Goal: Information Seeking & Learning: Learn about a topic

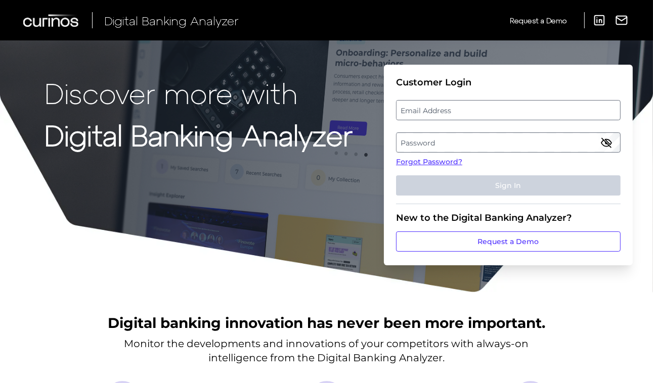
click at [438, 98] on fieldset "Customer Login Email Address Password Forgot Password? Sign In" at bounding box center [508, 140] width 225 height 127
click at [436, 112] on label "Email Address" at bounding box center [507, 110] width 223 height 18
click at [436, 112] on input "email" at bounding box center [508, 110] width 225 height 20
type input "[PERSON_NAME][EMAIL_ADDRESS][PERSON_NAME][DOMAIN_NAME]"
click at [466, 142] on label "Password" at bounding box center [507, 143] width 223 height 18
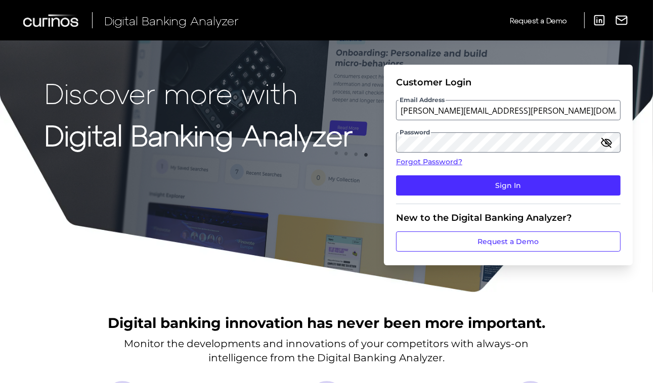
click at [605, 144] on icon "button" at bounding box center [606, 142] width 9 height 9
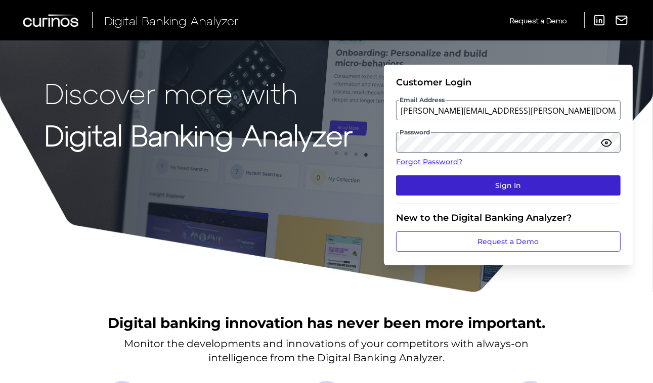
click at [530, 186] on button "Sign In" at bounding box center [508, 185] width 225 height 20
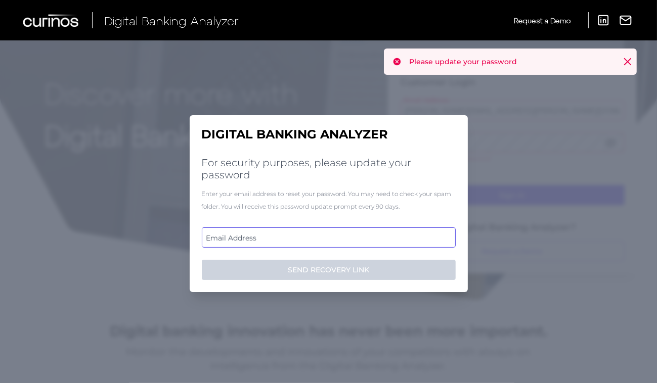
click at [289, 248] on input "email" at bounding box center [329, 238] width 254 height 20
click at [281, 243] on label "Email Address" at bounding box center [328, 238] width 252 height 18
click at [281, 243] on input "email" at bounding box center [329, 238] width 254 height 20
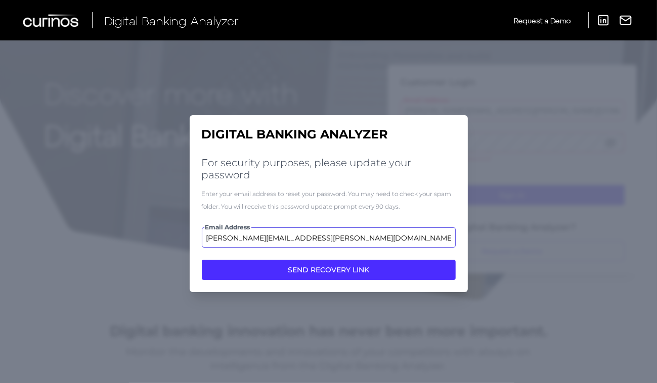
type input "[PERSON_NAME][EMAIL_ADDRESS][PERSON_NAME][DOMAIN_NAME]"
click at [202, 260] on button "SEND RECOVERY LINK" at bounding box center [329, 270] width 254 height 20
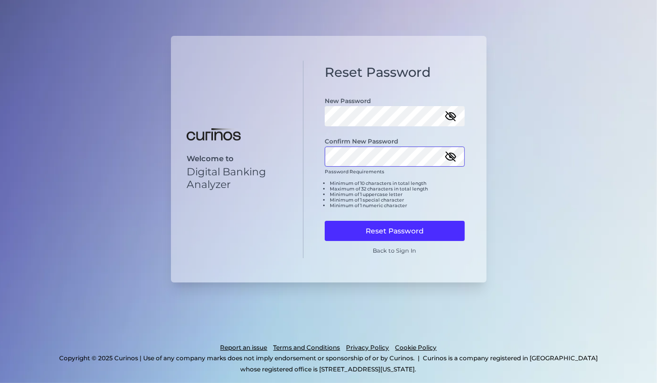
click at [325, 221] on button "Reset Password" at bounding box center [395, 231] width 140 height 20
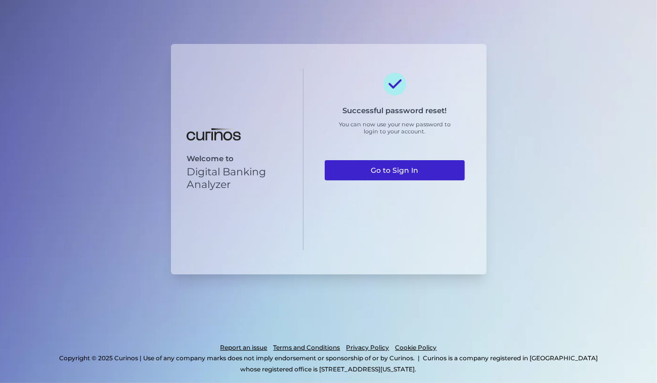
click at [405, 166] on link "Go to Sign In" at bounding box center [395, 170] width 140 height 20
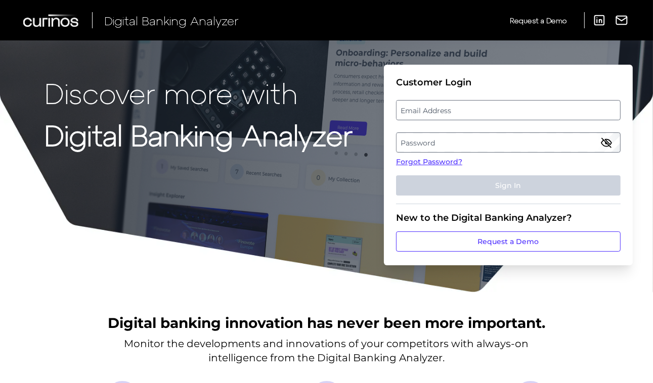
click at [428, 113] on label "Email Address" at bounding box center [507, 110] width 223 height 18
click at [428, 113] on input "email" at bounding box center [508, 110] width 225 height 20
type input "[PERSON_NAME][EMAIL_ADDRESS][PERSON_NAME][DOMAIN_NAME]"
click at [431, 143] on label "Password" at bounding box center [507, 143] width 223 height 18
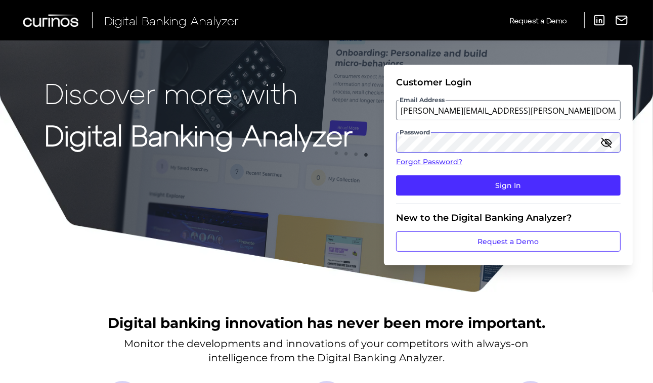
click at [396, 175] on button "Sign In" at bounding box center [508, 185] width 225 height 20
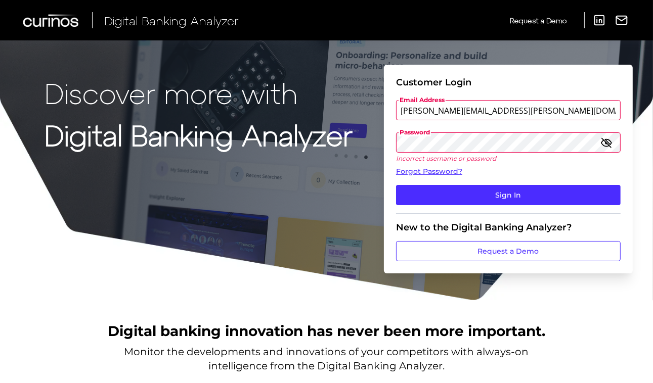
click at [602, 144] on icon "button" at bounding box center [606, 143] width 12 height 12
click at [352, 150] on div "Discover more with Digital Banking Analyzer Customer Login Email Address [PERSO…" at bounding box center [326, 150] width 653 height 301
click at [396, 185] on button "Sign In" at bounding box center [508, 195] width 225 height 20
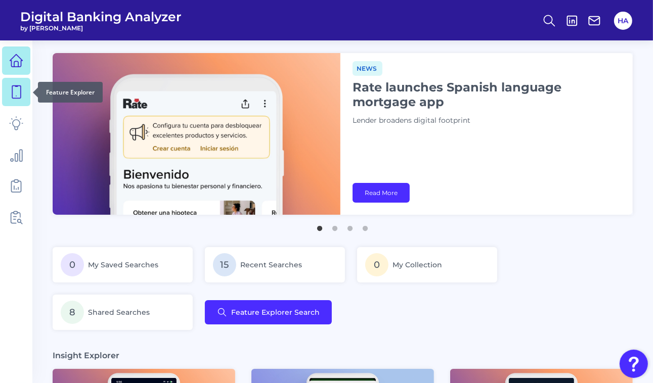
click at [22, 89] on icon at bounding box center [16, 92] width 14 height 14
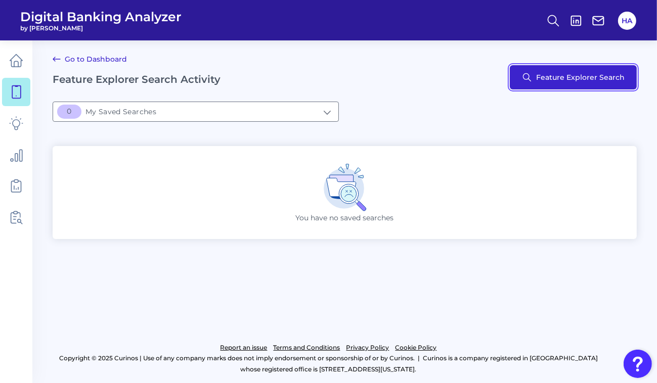
click at [554, 73] on button "Feature Explorer Search" at bounding box center [573, 77] width 127 height 24
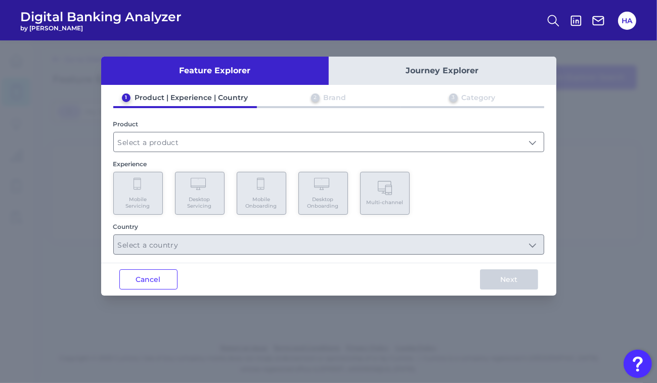
click at [399, 59] on button "Journey Explorer" at bounding box center [443, 71] width 228 height 28
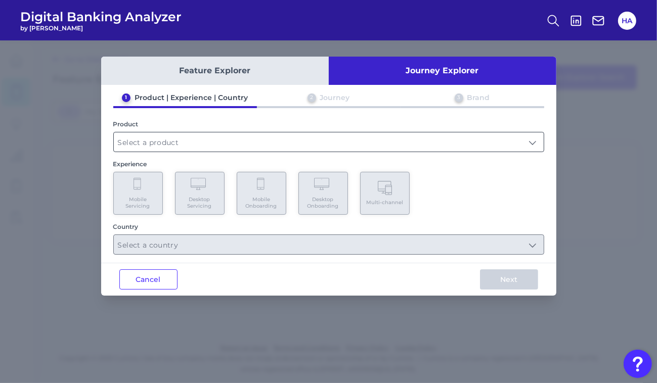
click at [248, 140] on input "text" at bounding box center [329, 141] width 430 height 19
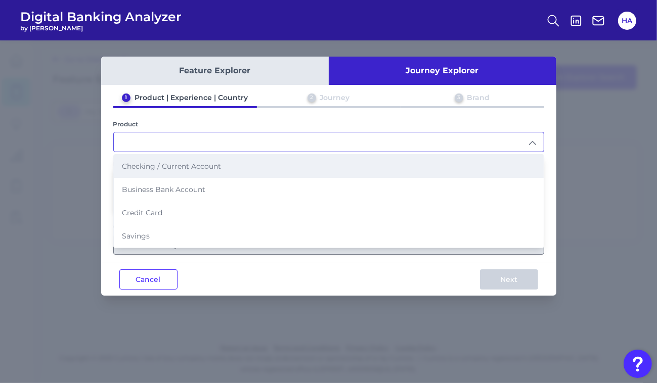
click at [185, 170] on li "Checking / Current Account" at bounding box center [329, 166] width 430 height 23
type input "Checking / Current Account"
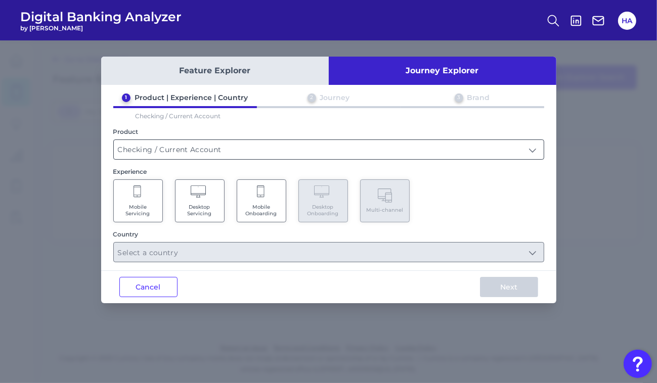
click at [213, 149] on input "Checking / Current Account" at bounding box center [329, 149] width 430 height 19
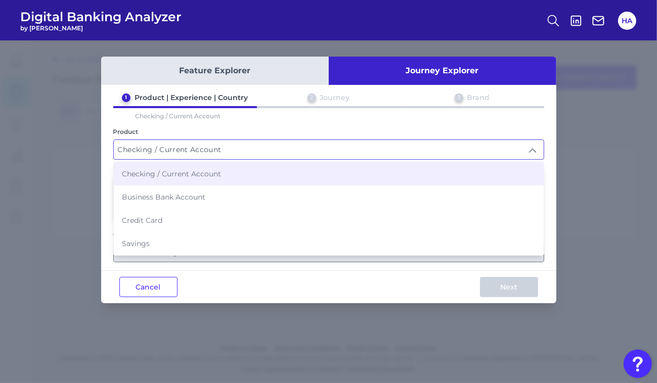
click at [216, 150] on input "Checking / Current Account" at bounding box center [329, 149] width 430 height 19
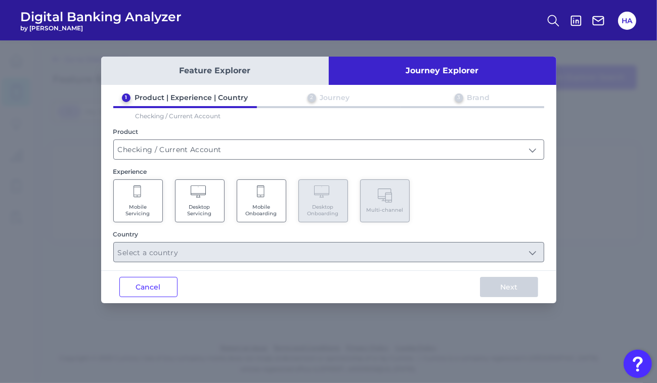
click at [267, 205] on span "Mobile Onboarding" at bounding box center [261, 210] width 38 height 13
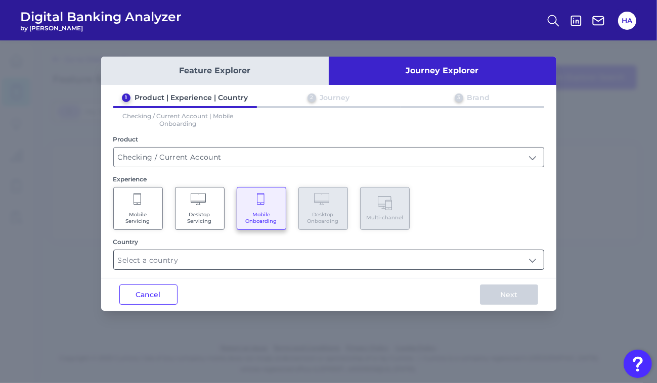
click at [184, 263] on input "text" at bounding box center [329, 259] width 430 height 19
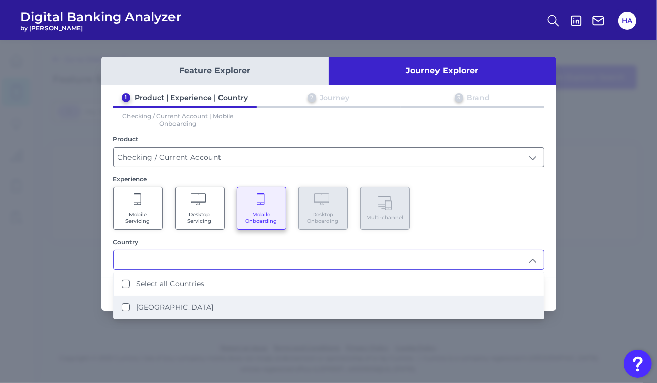
click at [155, 306] on label "[GEOGRAPHIC_DATA]" at bounding box center [174, 307] width 77 height 9
type input "Select all Countries"
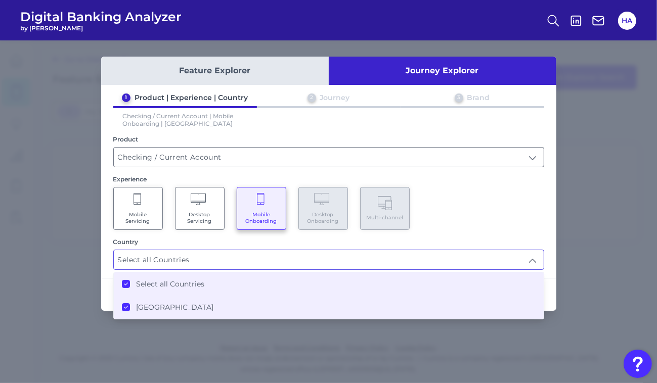
click at [535, 263] on input "Select all Countries" at bounding box center [329, 259] width 430 height 19
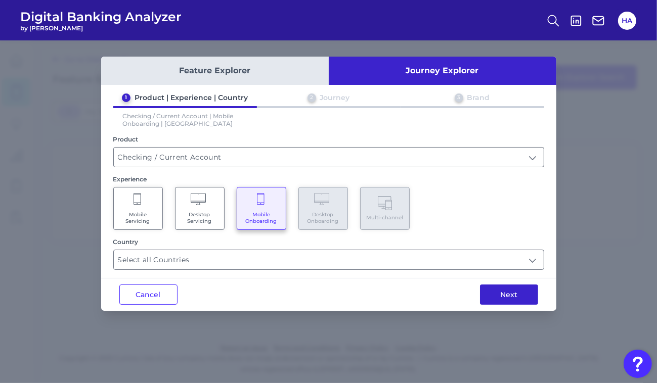
click at [513, 289] on button "Next" at bounding box center [509, 295] width 58 height 20
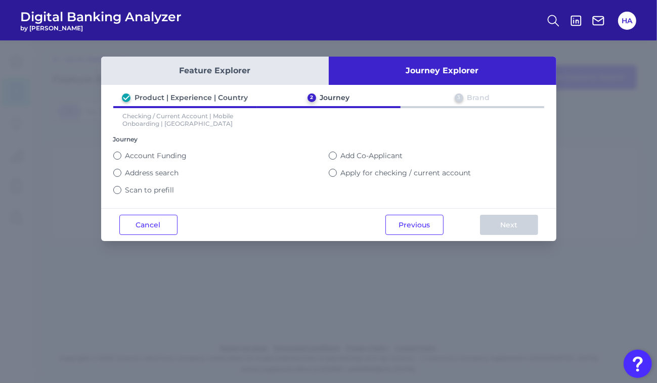
click at [362, 171] on label "Apply for checking / current account" at bounding box center [406, 172] width 130 height 9
click at [337, 171] on button "Apply for checking / current account" at bounding box center [333, 173] width 8 height 8
click at [499, 221] on button "Next" at bounding box center [509, 225] width 58 height 20
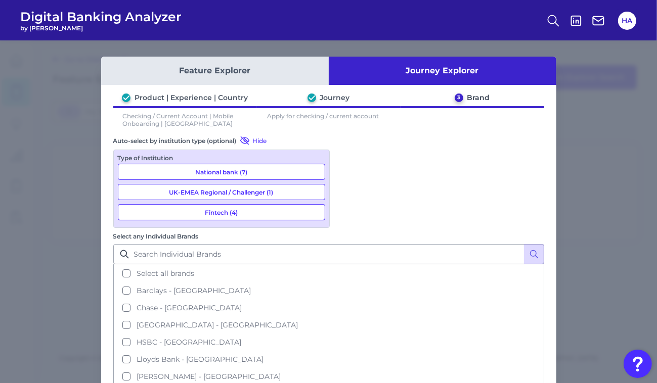
click at [236, 171] on button "National bank (7)" at bounding box center [221, 172] width 207 height 16
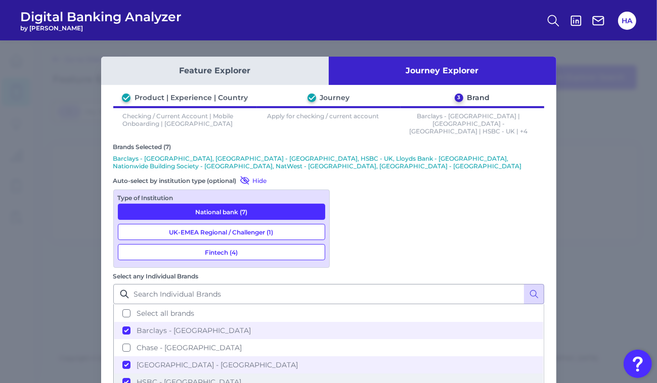
scroll to position [75, 0]
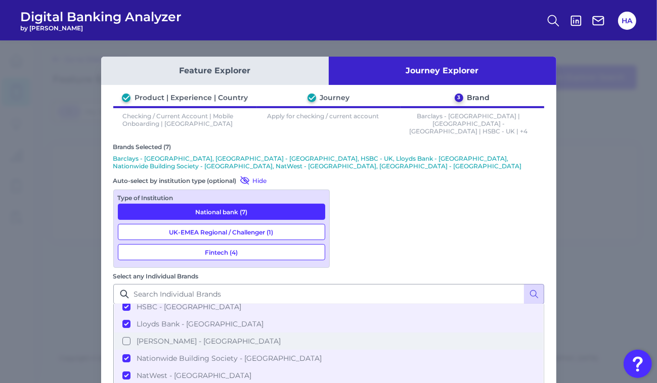
click at [345, 333] on button "[PERSON_NAME] - [GEOGRAPHIC_DATA]" at bounding box center [328, 341] width 429 height 17
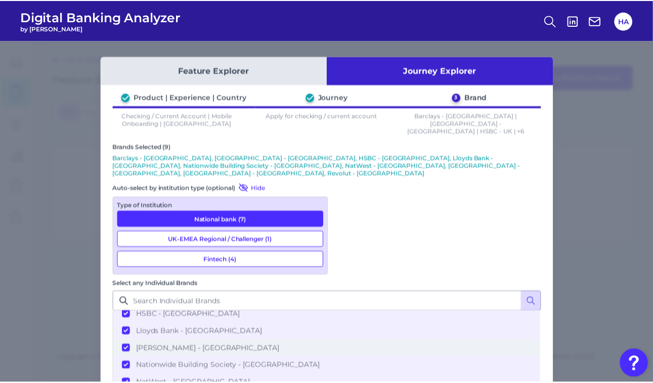
scroll to position [0, 0]
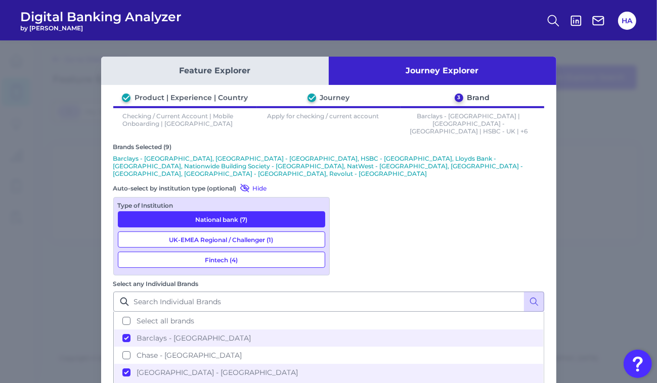
click at [285, 232] on button "UK-EMEA Regional / Challenger (1)" at bounding box center [221, 240] width 207 height 16
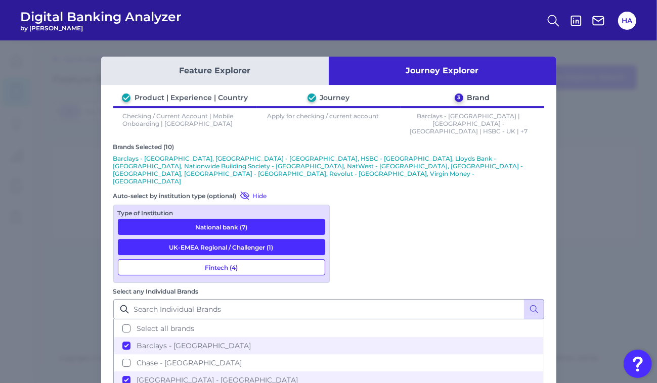
click at [263, 259] on button "Fintech (4)" at bounding box center [221, 267] width 207 height 16
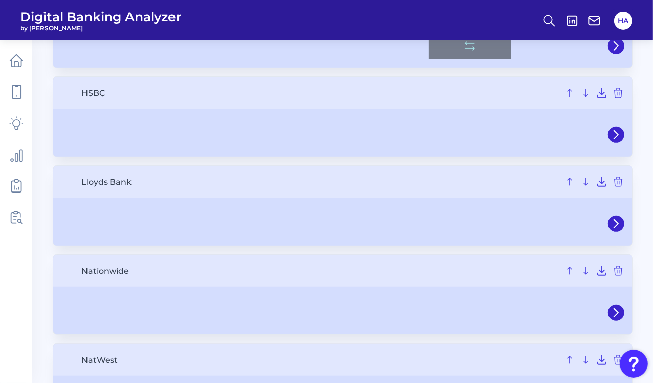
scroll to position [362, 0]
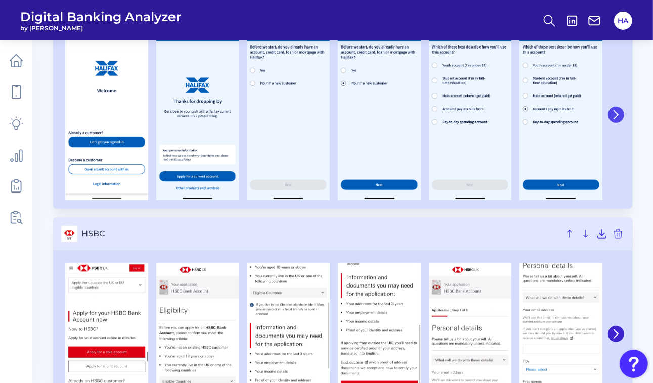
click at [616, 113] on icon at bounding box center [615, 114] width 9 height 9
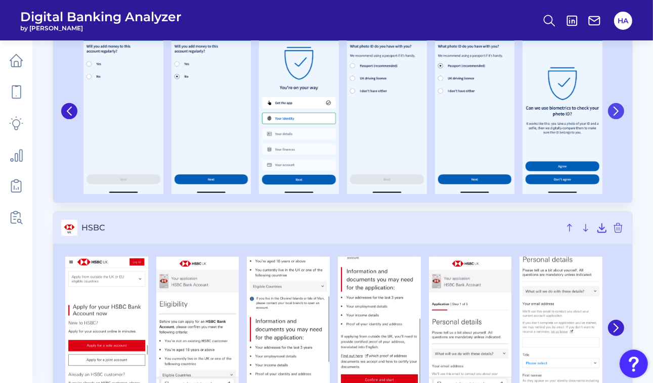
click at [616, 113] on icon at bounding box center [616, 111] width 4 height 8
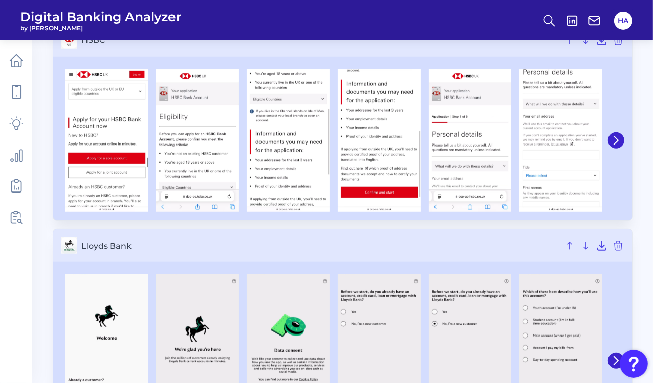
scroll to position [550, 0]
click at [617, 129] on div at bounding box center [615, 140] width 18 height 152
click at [617, 136] on icon at bounding box center [615, 140] width 9 height 9
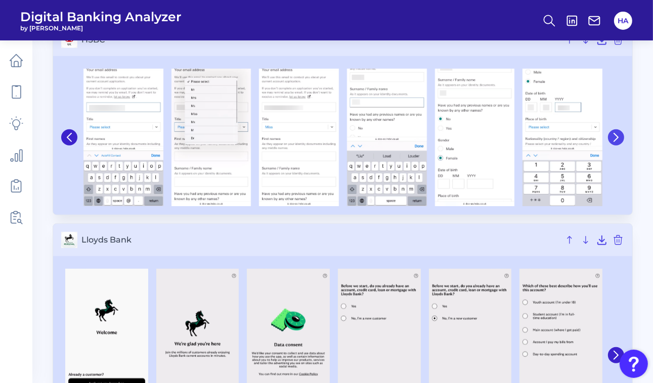
click at [617, 134] on icon at bounding box center [615, 137] width 9 height 9
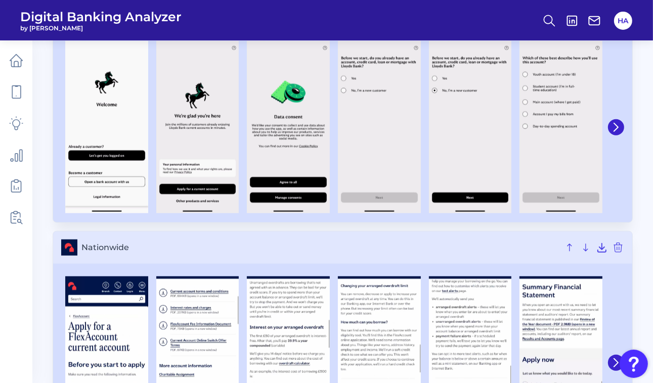
scroll to position [790, 0]
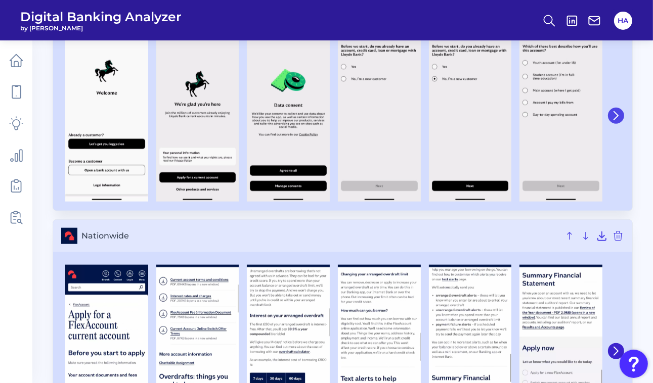
click at [624, 115] on button at bounding box center [616, 116] width 16 height 16
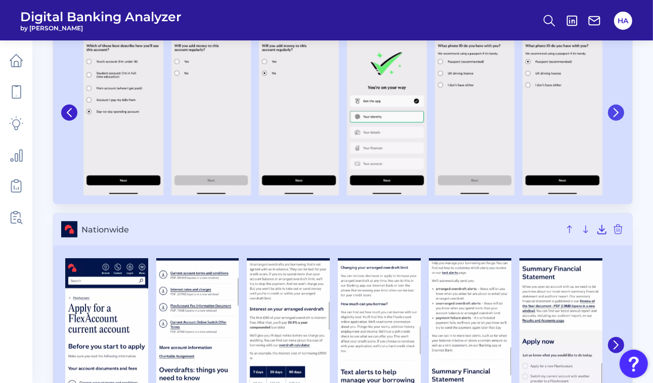
click at [624, 115] on div at bounding box center [615, 112] width 18 height 175
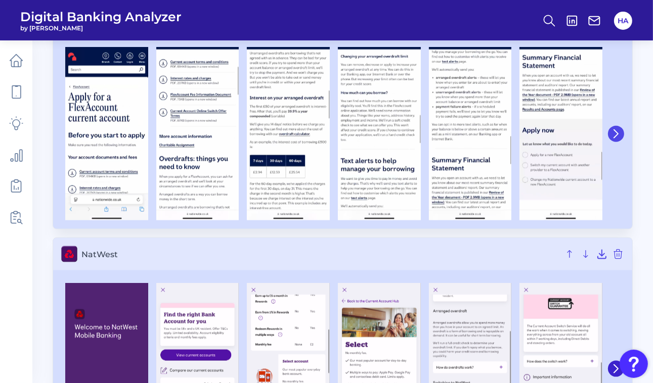
click at [616, 130] on icon at bounding box center [616, 134] width 4 height 8
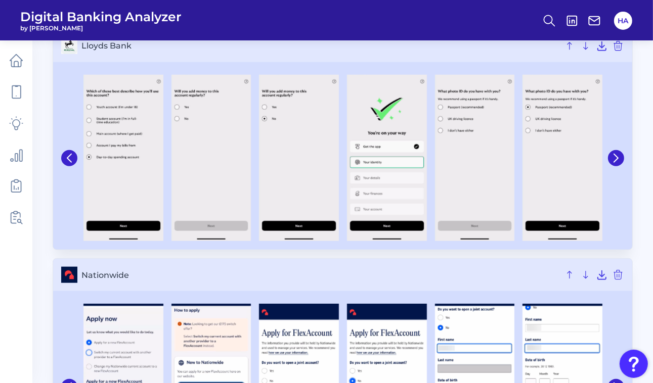
scroll to position [744, 0]
click at [614, 150] on button at bounding box center [616, 158] width 16 height 16
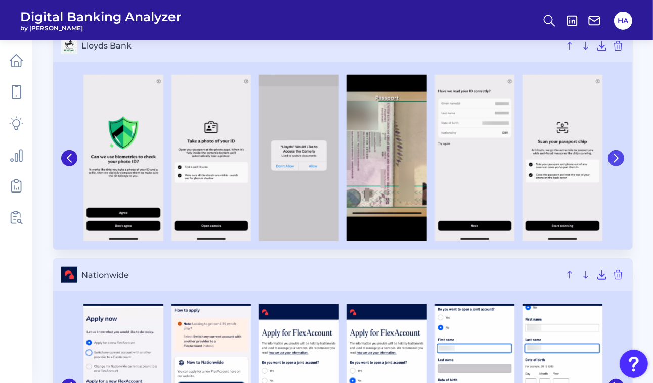
click at [614, 150] on button at bounding box center [616, 158] width 16 height 16
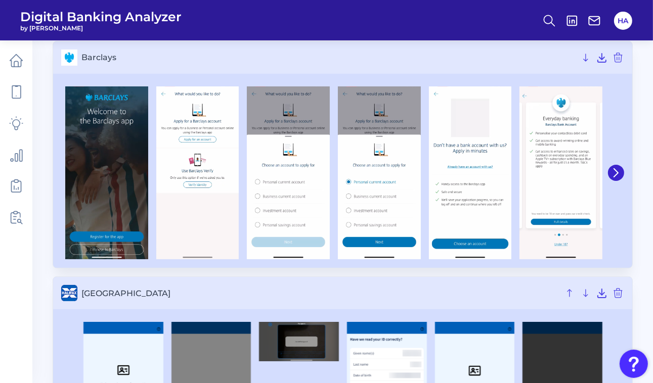
scroll to position [0, 0]
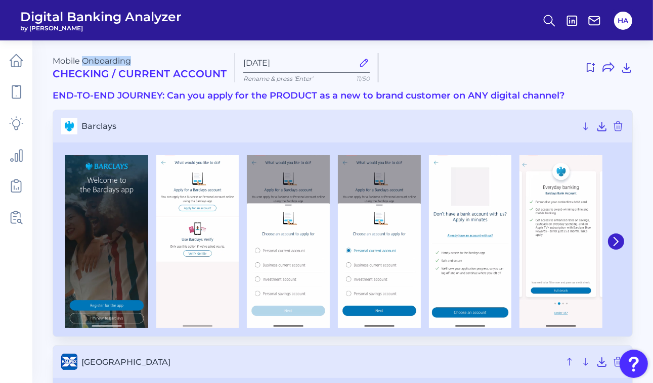
drag, startPoint x: 82, startPoint y: 61, endPoint x: 200, endPoint y: 62, distance: 117.3
click at [200, 62] on div "Mobile Onboarding Checking / Current Account" at bounding box center [140, 68] width 174 height 24
drag, startPoint x: 200, startPoint y: 62, endPoint x: 105, endPoint y: 57, distance: 94.7
click at [105, 57] on div "Mobile Onboarding Checking / Current Account" at bounding box center [140, 68] width 174 height 24
click at [74, 56] on div "Mobile Onboarding Checking / Current Account" at bounding box center [140, 68] width 174 height 24
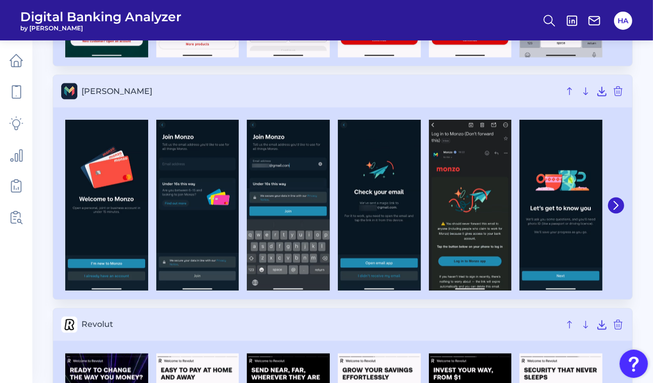
scroll to position [1626, 0]
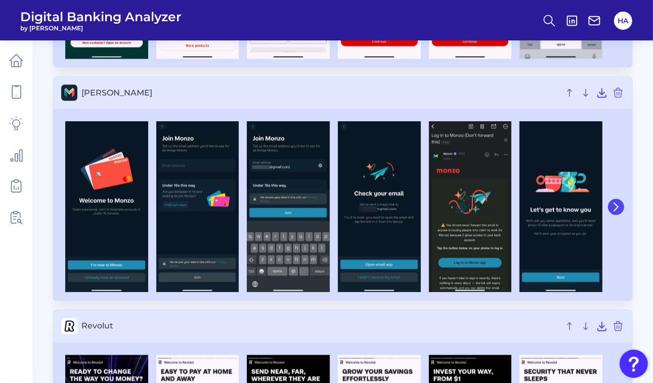
click at [616, 203] on icon at bounding box center [616, 207] width 4 height 8
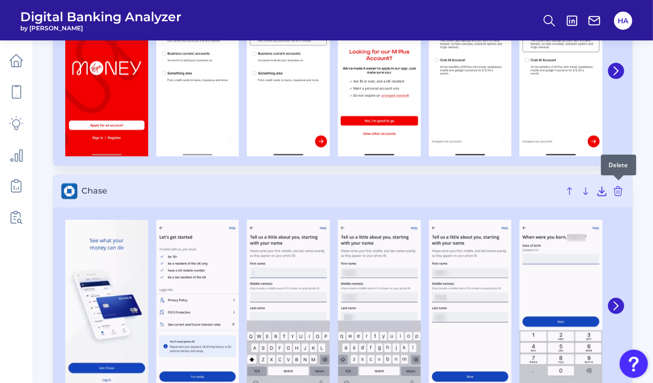
scroll to position [2227, 0]
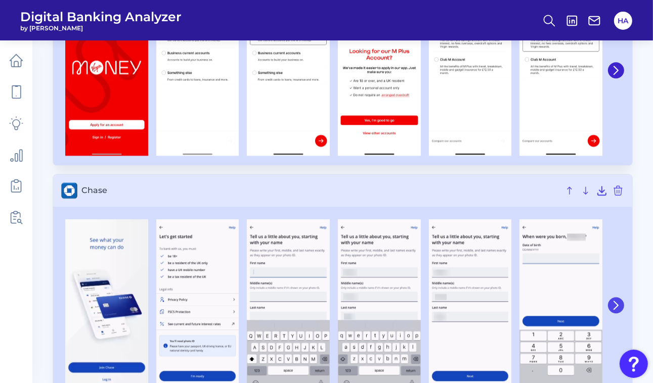
click at [612, 306] on icon at bounding box center [615, 305] width 9 height 9
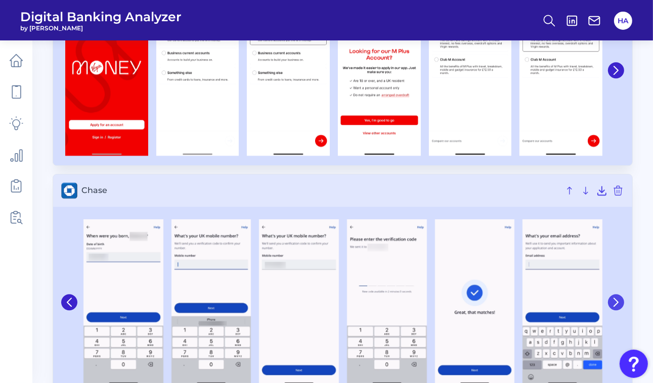
click at [612, 306] on button at bounding box center [616, 302] width 16 height 16
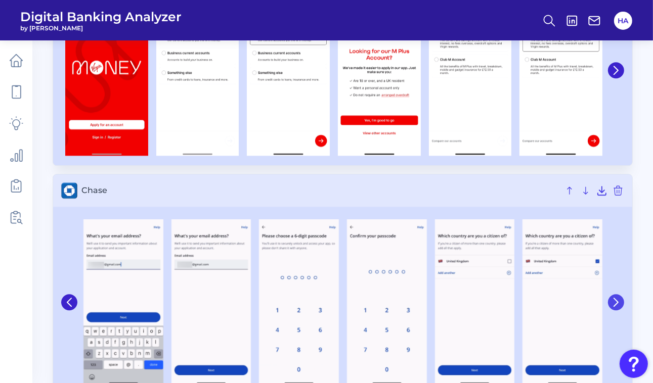
click at [612, 306] on button at bounding box center [616, 302] width 16 height 16
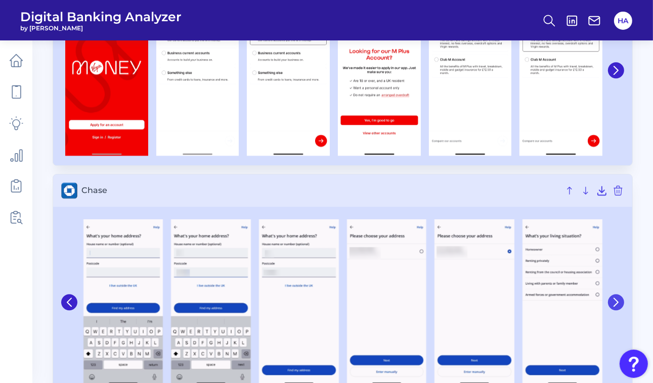
scroll to position [2483, 0]
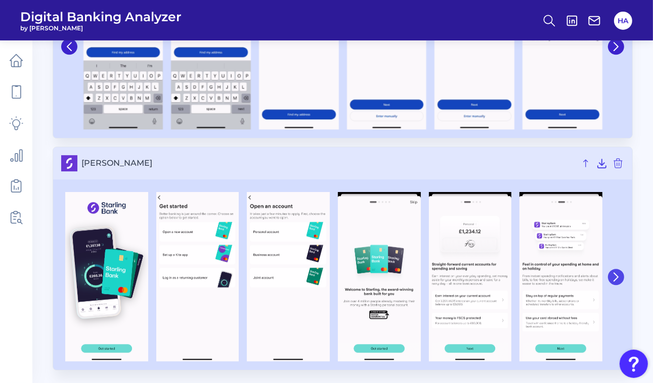
click at [615, 274] on icon at bounding box center [615, 277] width 9 height 9
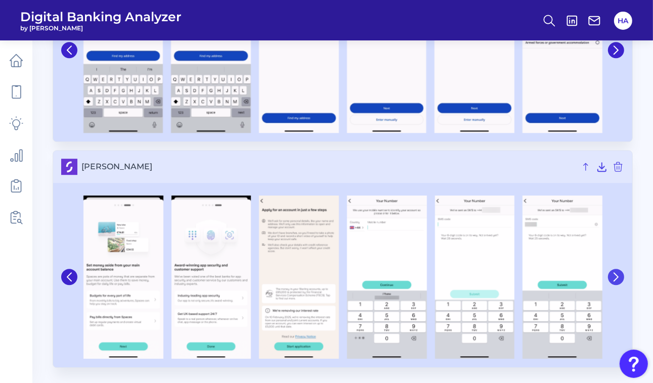
scroll to position [2477, 0]
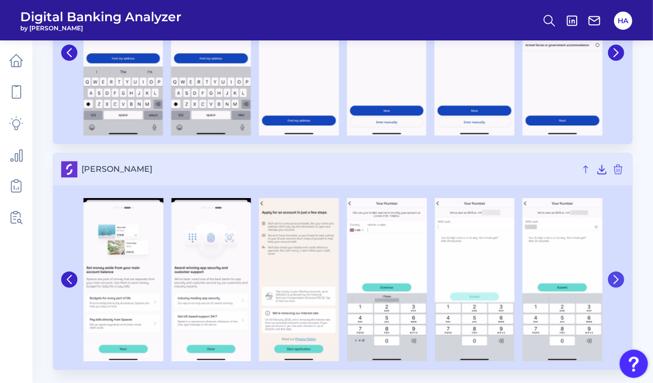
click at [615, 276] on icon at bounding box center [616, 280] width 4 height 8
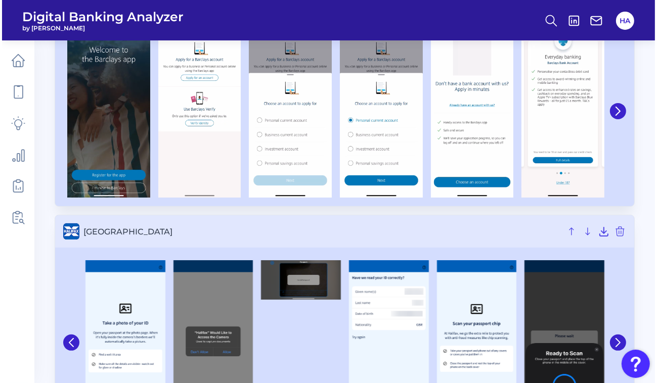
scroll to position [0, 0]
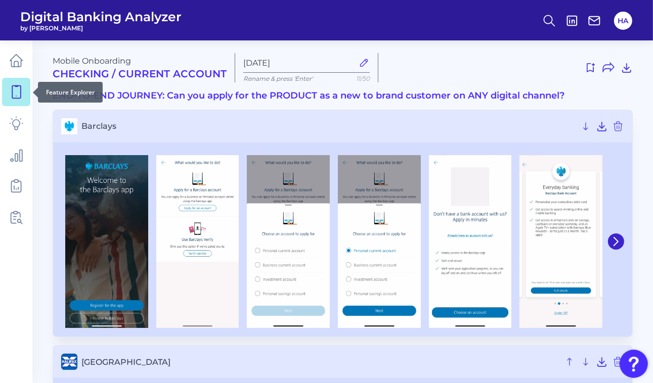
click at [11, 92] on icon at bounding box center [16, 92] width 14 height 14
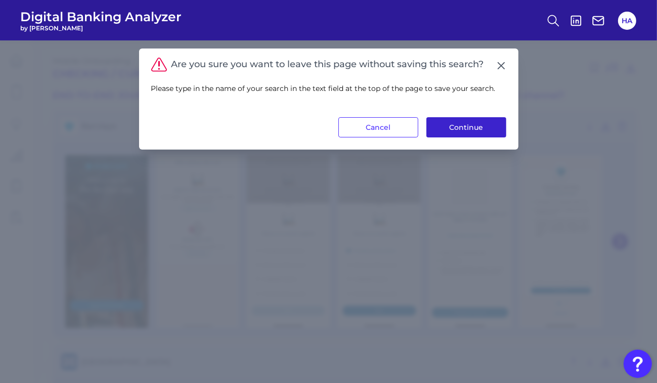
click at [498, 126] on button "Continue" at bounding box center [466, 127] width 80 height 20
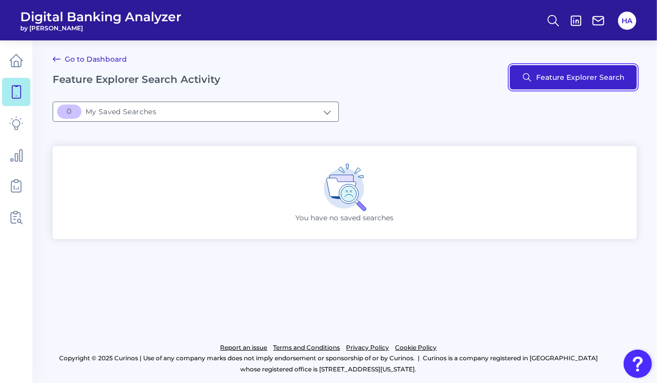
click at [591, 81] on button "Feature Explorer Search" at bounding box center [573, 77] width 127 height 24
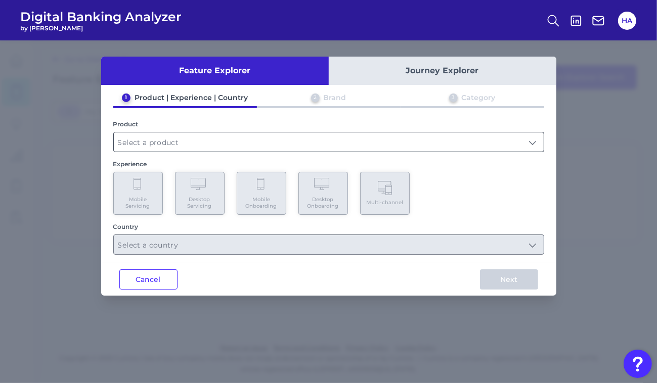
click at [232, 145] on input "text" at bounding box center [329, 141] width 430 height 19
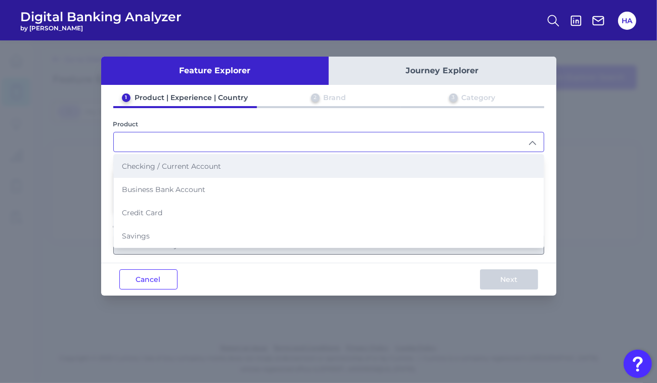
click at [184, 173] on li "Checking / Current Account" at bounding box center [329, 166] width 430 height 23
type input "Checking / Current Account"
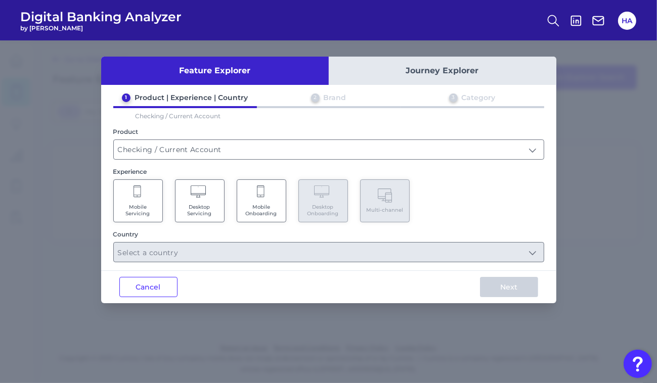
click at [142, 209] on span "Mobile Servicing" at bounding box center [138, 210] width 38 height 13
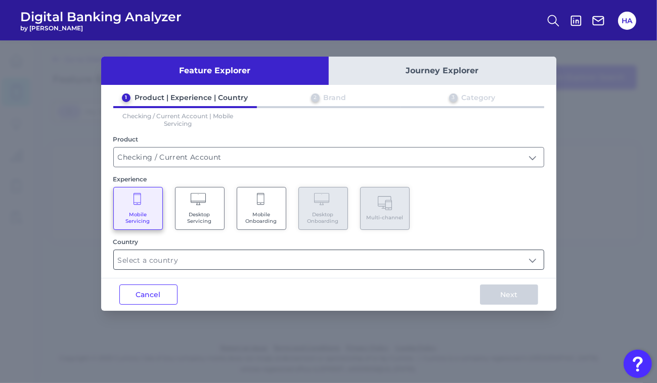
click at [283, 261] on input "text" at bounding box center [329, 259] width 430 height 19
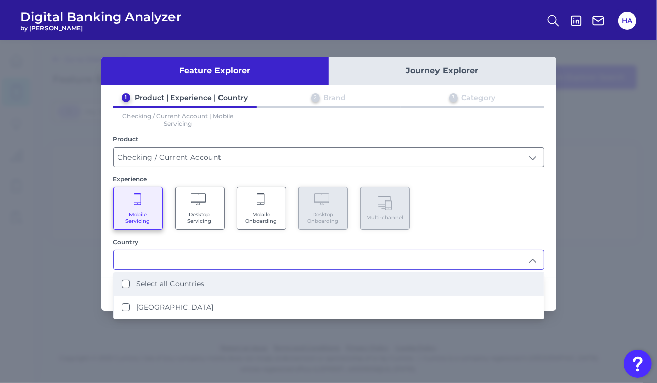
click at [240, 289] on li "Select all Countries" at bounding box center [329, 284] width 430 height 23
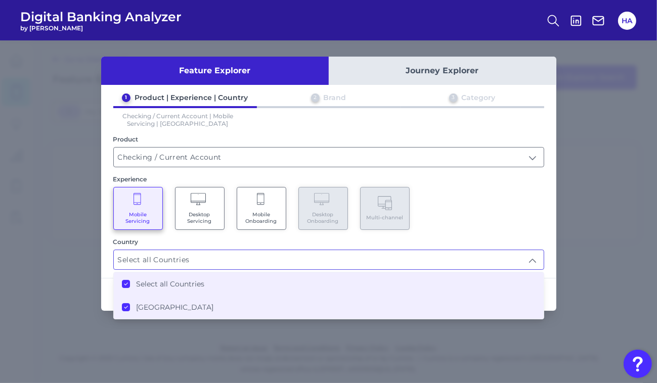
type input "Select all Countries"
click at [509, 245] on div "Country" at bounding box center [328, 242] width 431 height 8
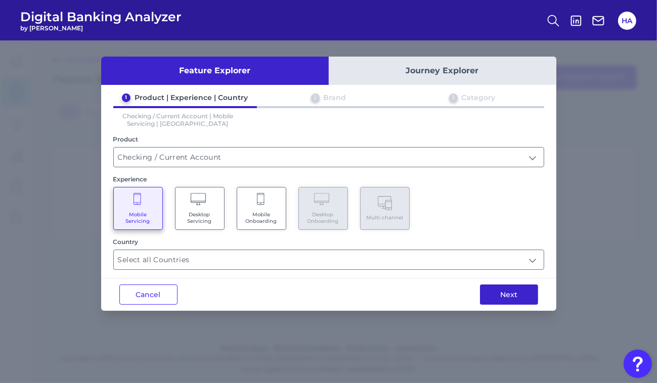
click at [503, 296] on button "Next" at bounding box center [509, 295] width 58 height 20
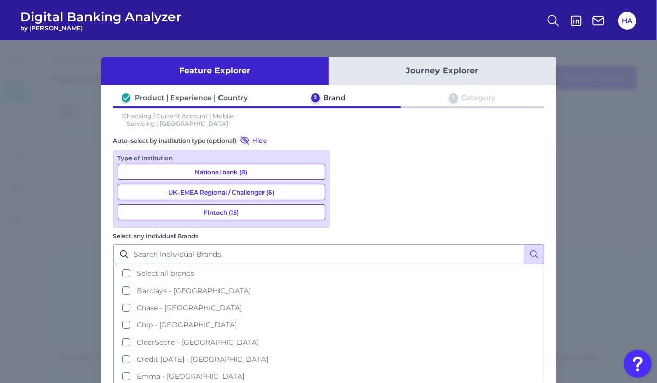
click at [237, 175] on button "National bank (8)" at bounding box center [221, 172] width 207 height 16
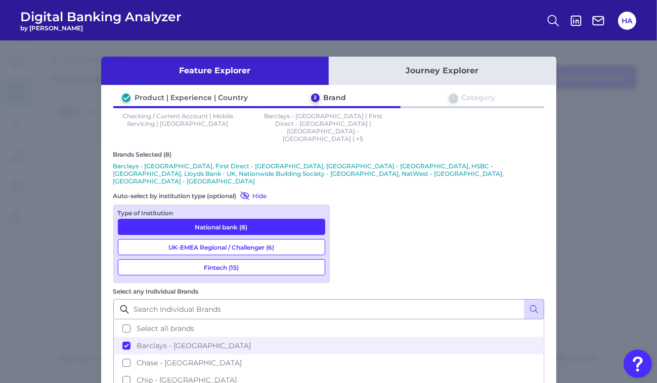
click at [226, 239] on button "UK-EMEA Regional / Challenger (6)" at bounding box center [221, 247] width 207 height 16
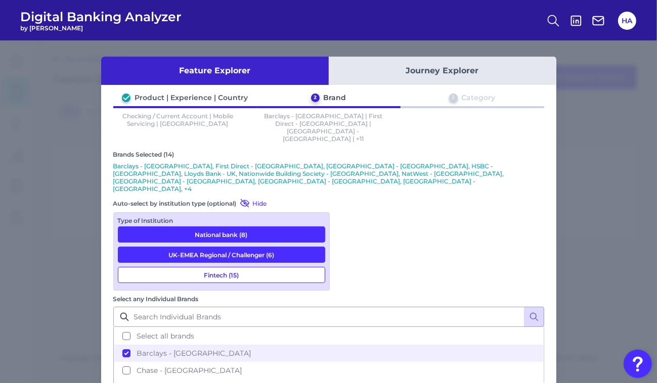
click at [224, 267] on button "Fintech (15)" at bounding box center [221, 275] width 207 height 16
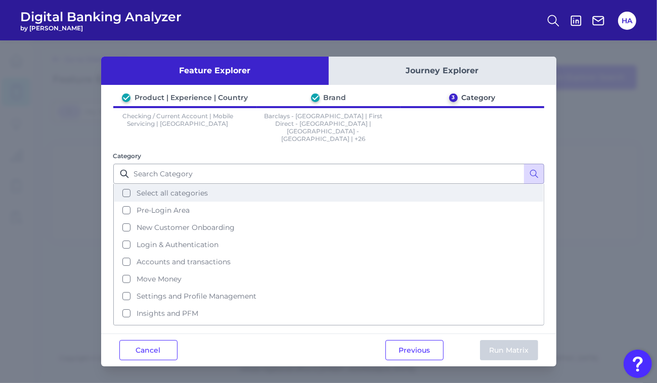
click at [191, 189] on span "Select all categories" at bounding box center [172, 193] width 71 height 9
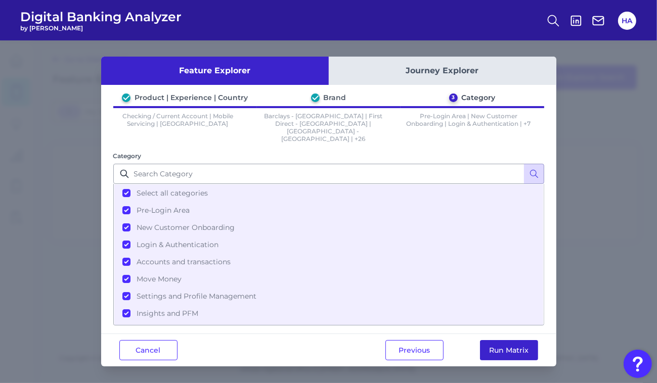
click at [510, 340] on button "Run Matrix" at bounding box center [509, 350] width 58 height 20
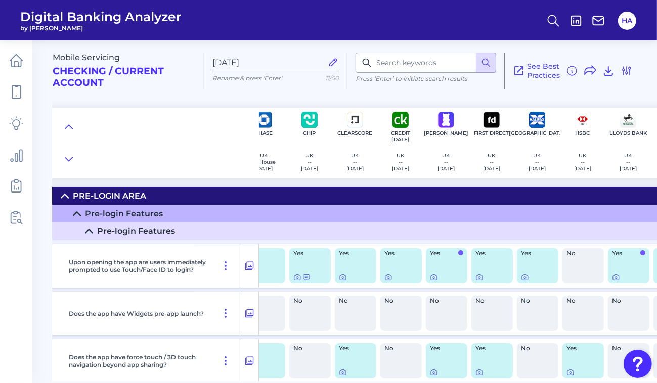
scroll to position [0, 59]
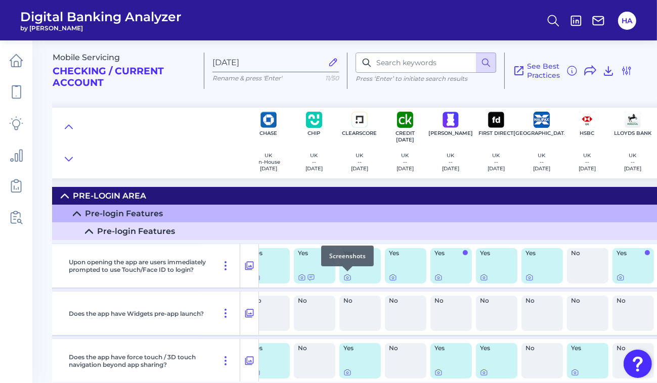
click at [343, 276] on icon at bounding box center [347, 278] width 8 height 8
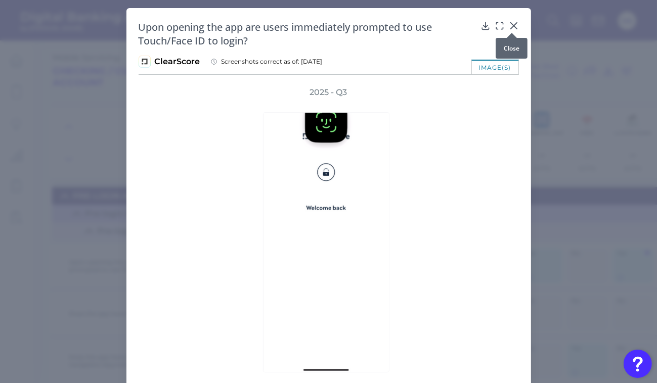
click at [510, 23] on icon at bounding box center [514, 26] width 10 height 10
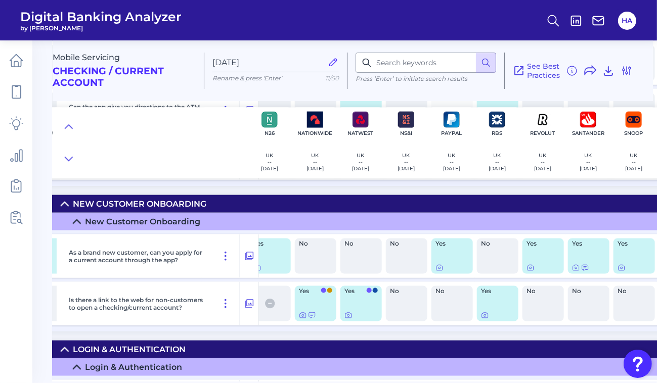
scroll to position [1272, 672]
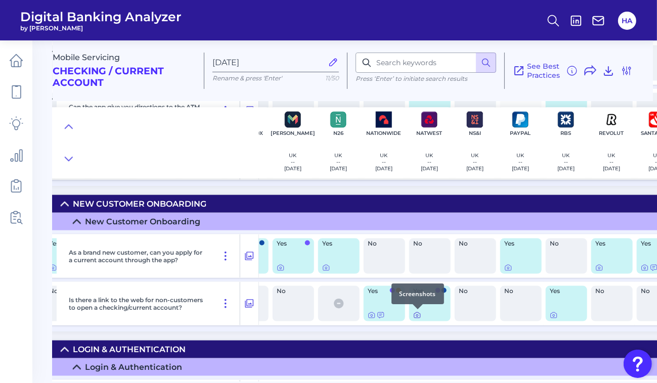
click at [418, 315] on icon at bounding box center [417, 316] width 8 height 8
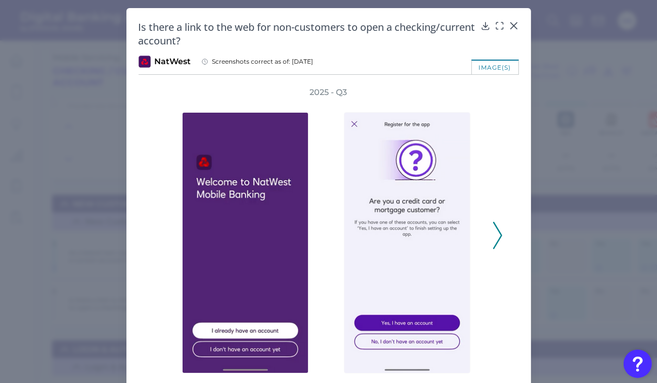
click at [503, 242] on div "2025 - Q3" at bounding box center [329, 230] width 380 height 287
click at [499, 240] on icon at bounding box center [497, 235] width 9 height 27
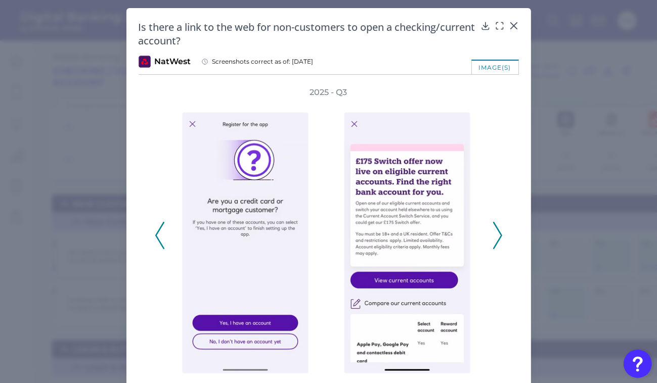
click at [499, 239] on icon at bounding box center [497, 235] width 9 height 27
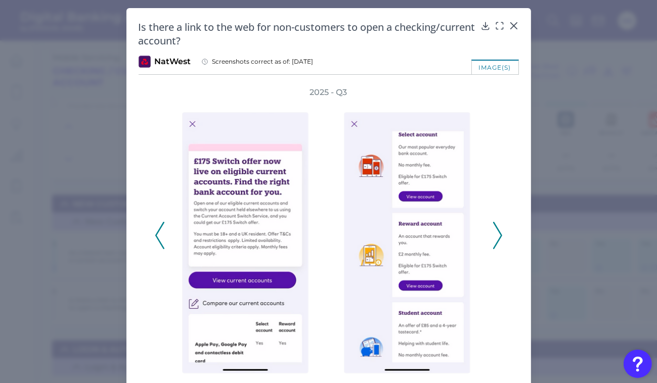
click at [499, 239] on icon at bounding box center [497, 235] width 9 height 27
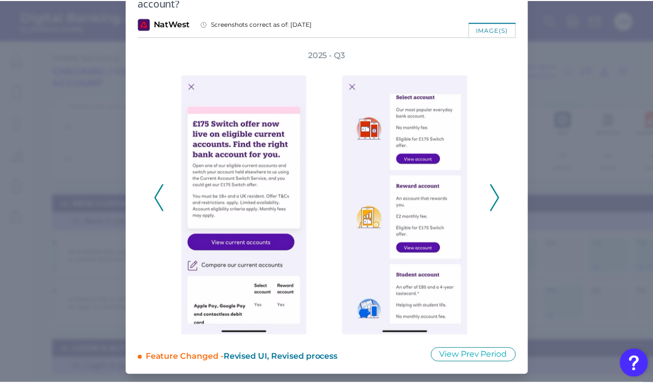
scroll to position [0, 0]
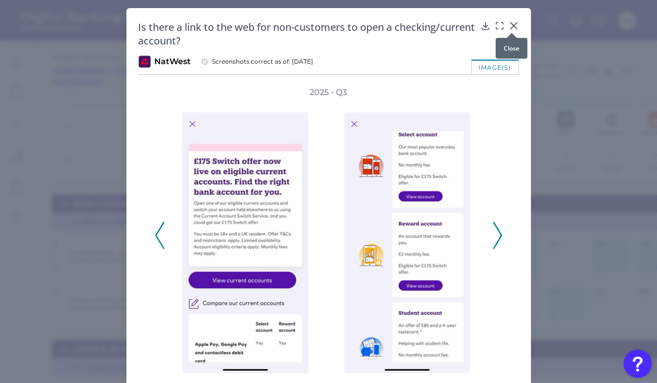
click at [515, 23] on icon at bounding box center [514, 26] width 10 height 10
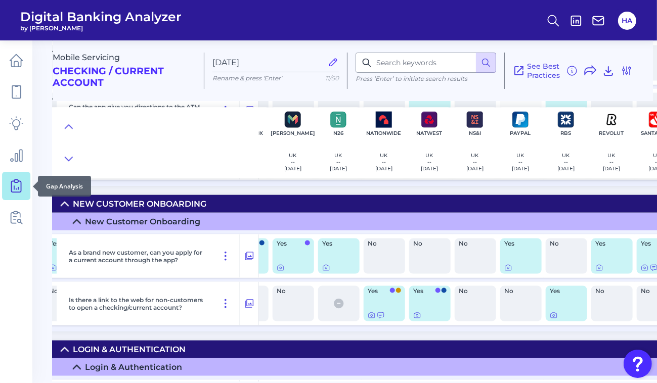
click at [14, 187] on icon at bounding box center [16, 185] width 4 height 10
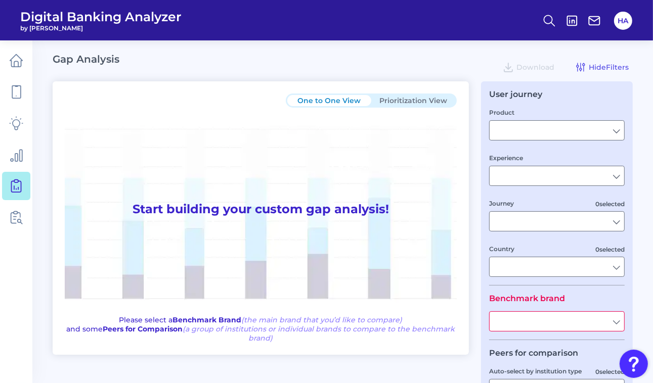
type input "Checking / Current Account"
type input "Mobile Servicing"
type input "Pre-Login Area, New Customer Onboarding, Login & Authentication, Accounts and t…"
type input "[GEOGRAPHIC_DATA]"
type input "All Select individual brands"
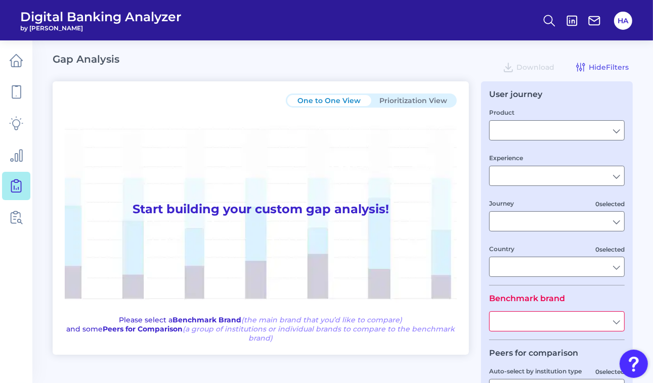
type input "All Journeys"
type input "All Countries"
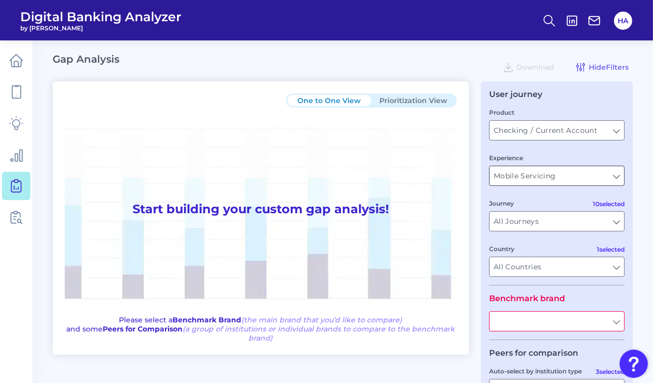
click at [531, 176] on input "Mobile Servicing" at bounding box center [557, 175] width 135 height 19
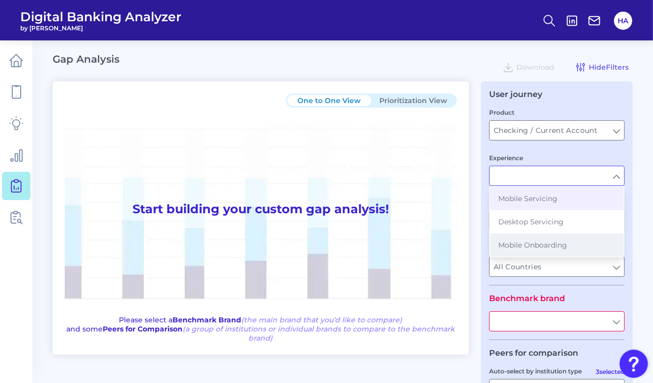
click at [532, 243] on span "Mobile Onboarding" at bounding box center [532, 245] width 69 height 9
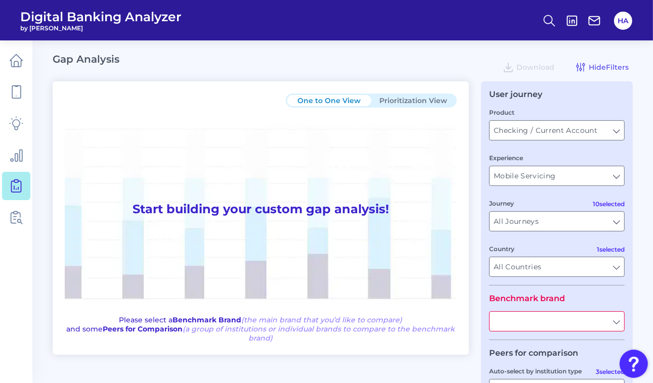
type input "Mobile Onboarding"
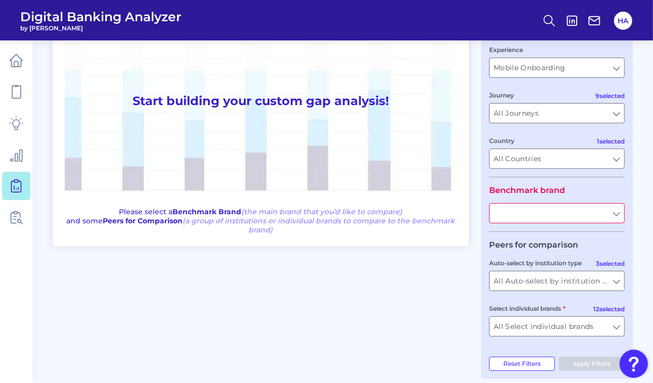
scroll to position [110, 0]
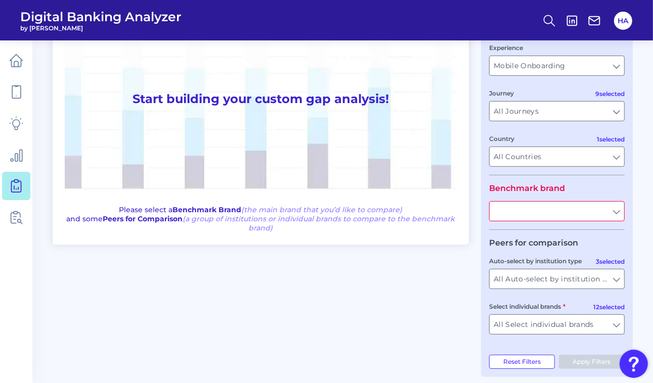
click at [525, 209] on input "text" at bounding box center [557, 211] width 135 height 19
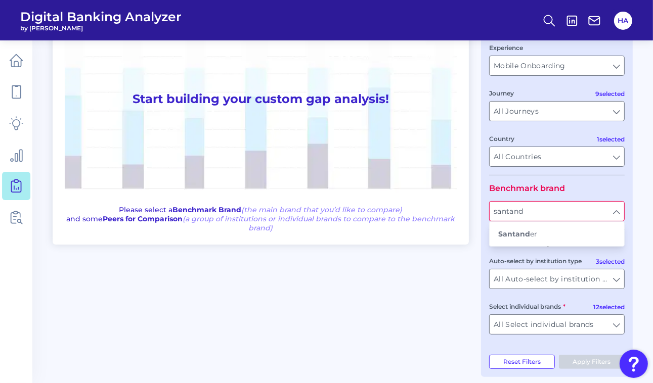
click at [530, 243] on button "Santand er" at bounding box center [557, 234] width 134 height 23
type input "Santander"
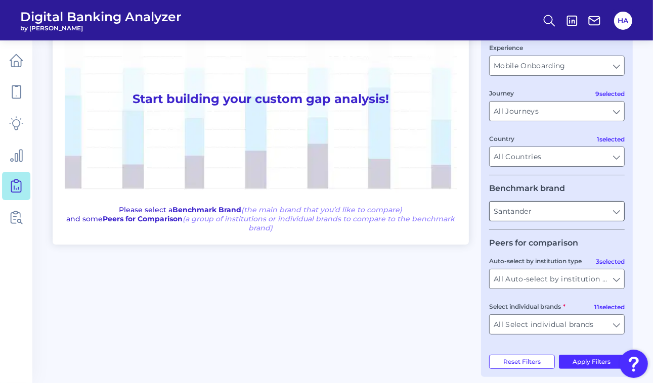
scroll to position [122, 0]
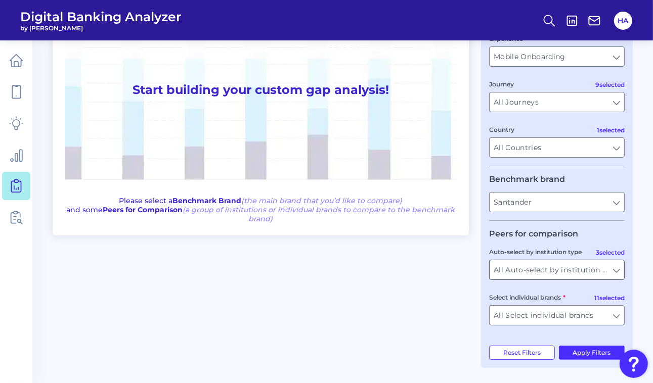
click at [565, 274] on input "All Auto-select by institution types" at bounding box center [557, 269] width 135 height 19
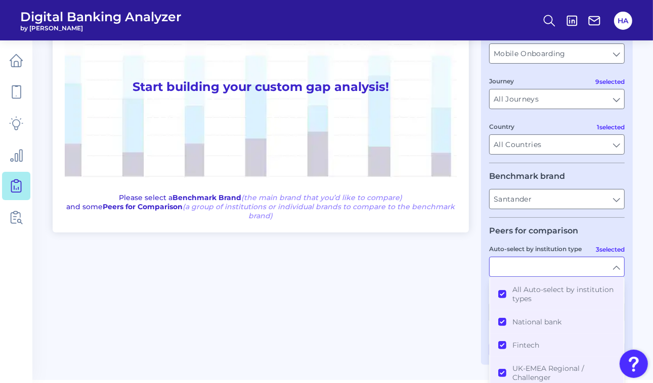
scroll to position [128, 0]
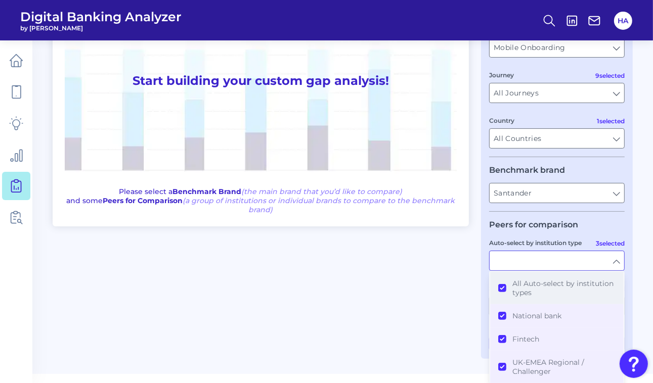
click at [534, 294] on span "All Auto-select by institution types" at bounding box center [563, 288] width 103 height 18
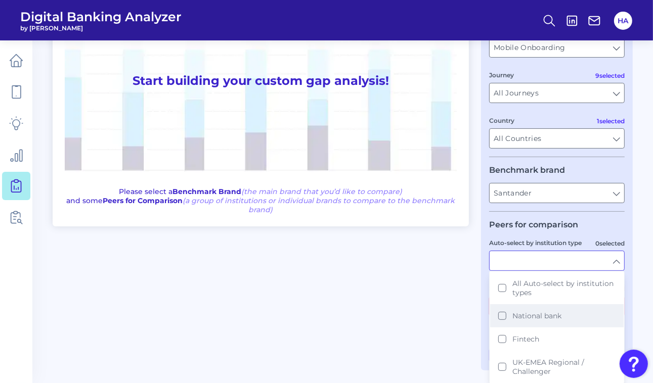
click at [525, 319] on span "National bank" at bounding box center [536, 316] width 49 height 9
type input "Barclays, [GEOGRAPHIC_DATA], HSBC, Lloyds Bank, Nationwide Building Society, Na…"
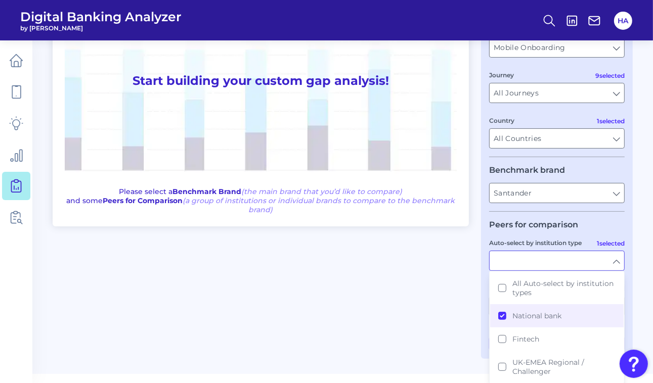
type input "National bank"
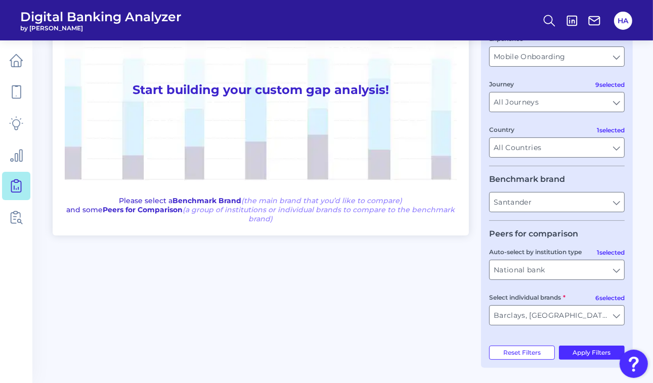
scroll to position [122, 0]
click at [589, 354] on button "Apply Filters" at bounding box center [592, 353] width 66 height 14
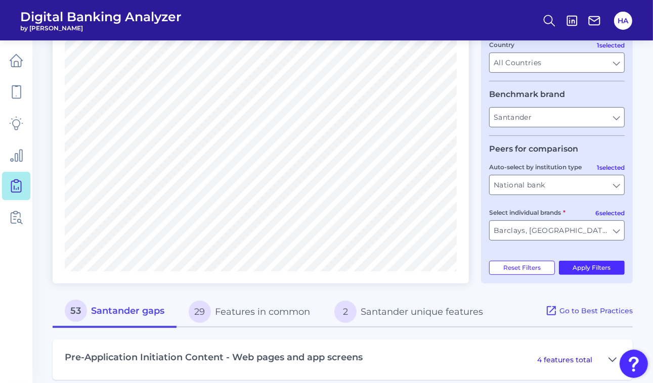
scroll to position [184, 0]
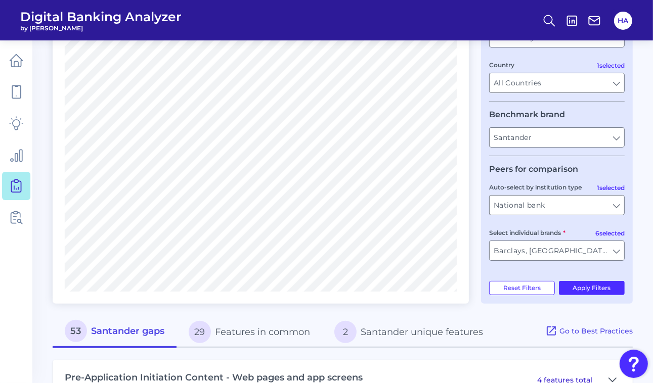
click at [256, 342] on button "29 Features in common" at bounding box center [249, 332] width 146 height 32
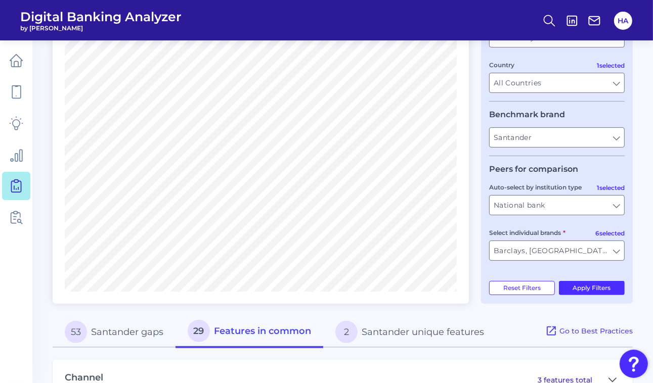
click at [364, 338] on button "2 Santander unique features" at bounding box center [409, 332] width 173 height 32
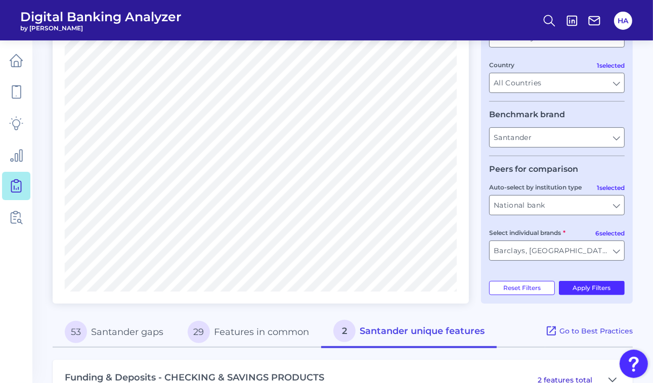
click at [242, 335] on button "29 Features in common" at bounding box center [248, 332] width 146 height 32
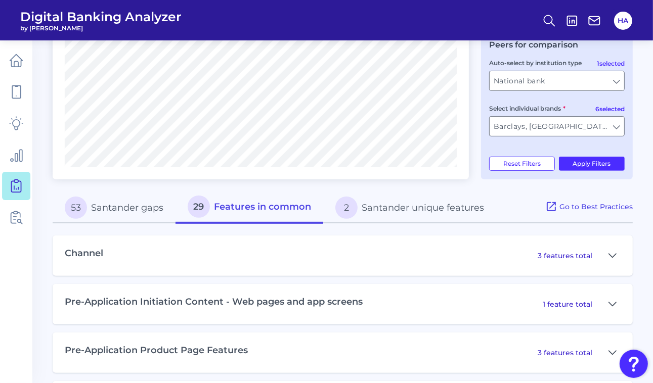
scroll to position [323, 0]
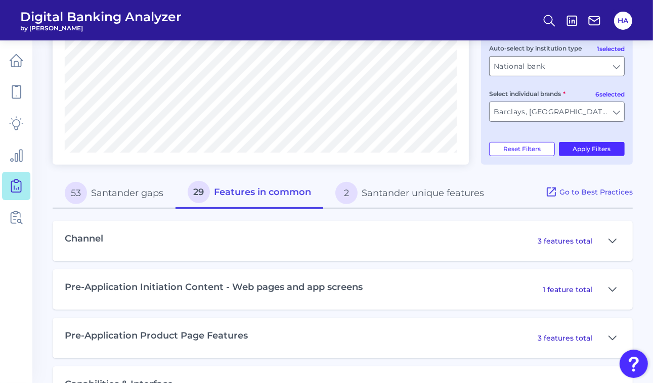
click at [152, 186] on button "53 Santander gaps" at bounding box center [114, 193] width 123 height 32
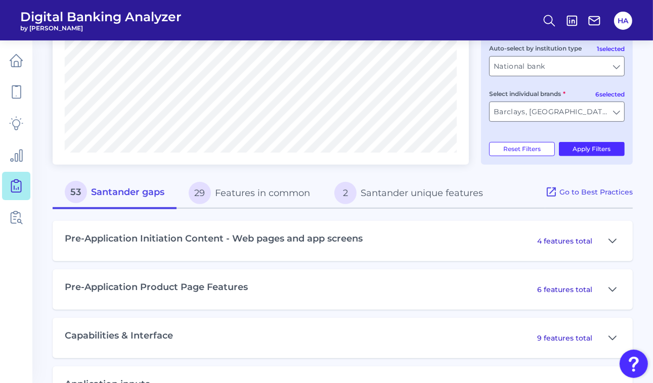
click at [426, 197] on button "2 Santander unique features" at bounding box center [408, 193] width 173 height 32
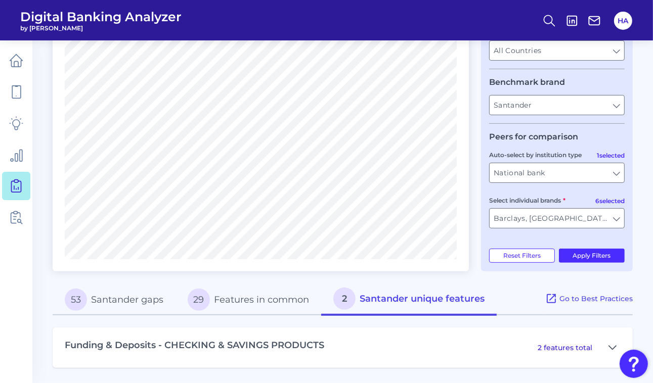
click at [551, 346] on p "2 features total" at bounding box center [565, 347] width 55 height 9
click at [585, 353] on div "2 features total" at bounding box center [579, 348] width 83 height 16
click at [610, 348] on icon at bounding box center [612, 348] width 7 height 4
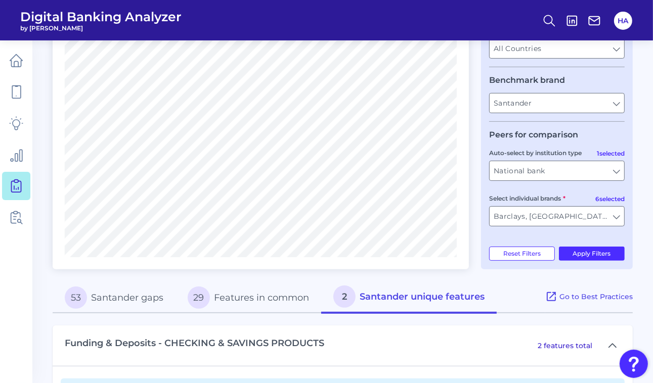
scroll to position [332, 0]
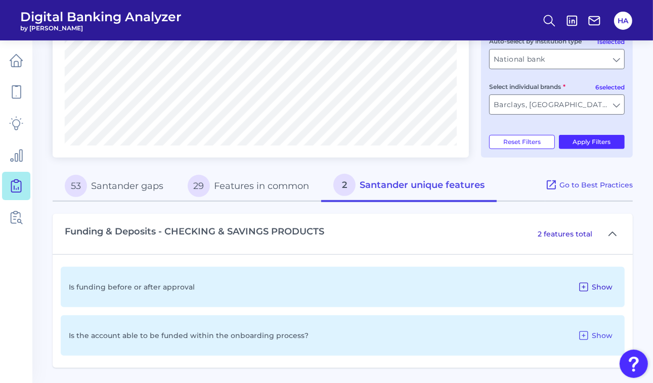
click at [596, 283] on span "Show" at bounding box center [602, 287] width 21 height 9
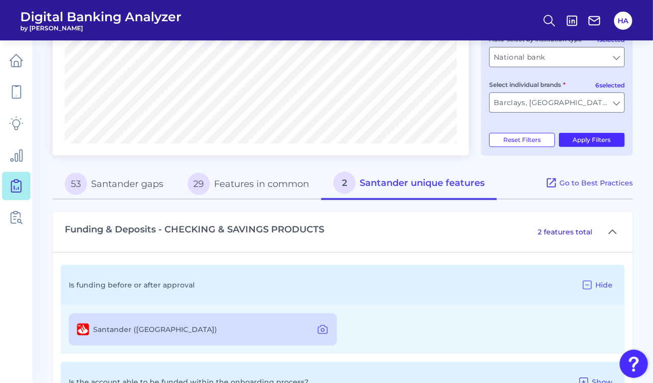
scroll to position [381, 0]
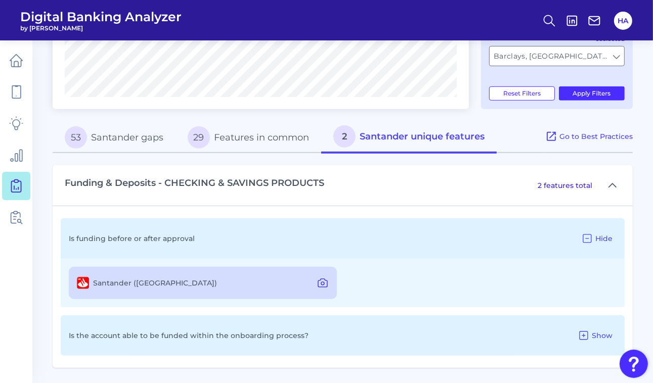
click at [327, 284] on icon at bounding box center [322, 283] width 9 height 8
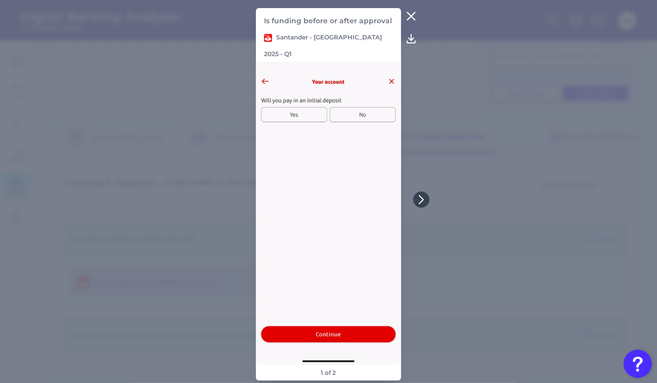
click at [410, 20] on icon at bounding box center [412, 17] width 8 height 8
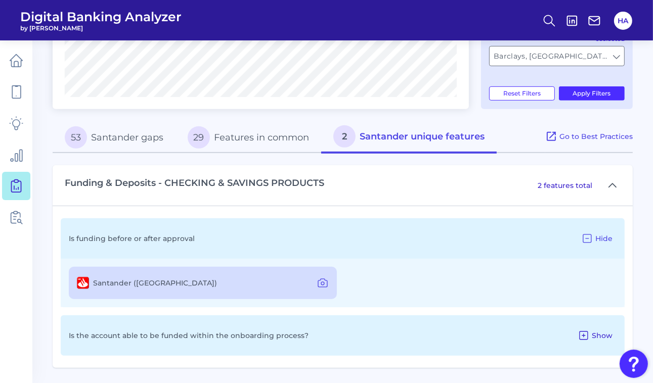
click at [590, 334] on button "Show" at bounding box center [594, 336] width 43 height 16
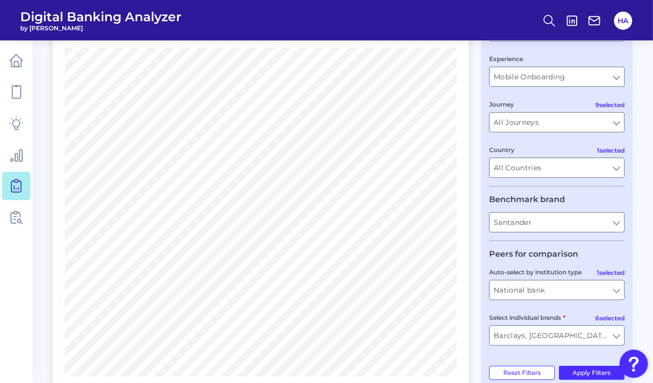
scroll to position [0, 0]
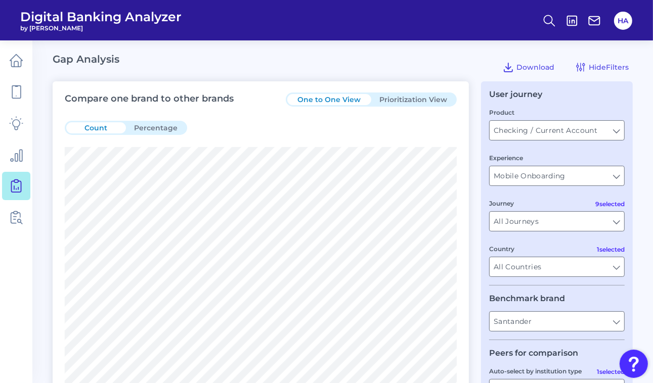
click at [428, 94] on button "Prioritization View" at bounding box center [413, 99] width 84 height 11
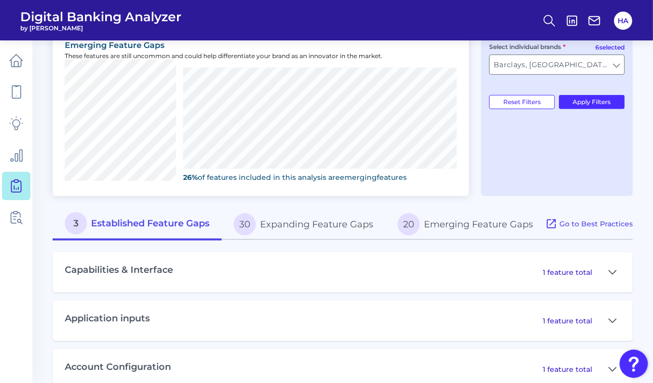
scroll to position [390, 0]
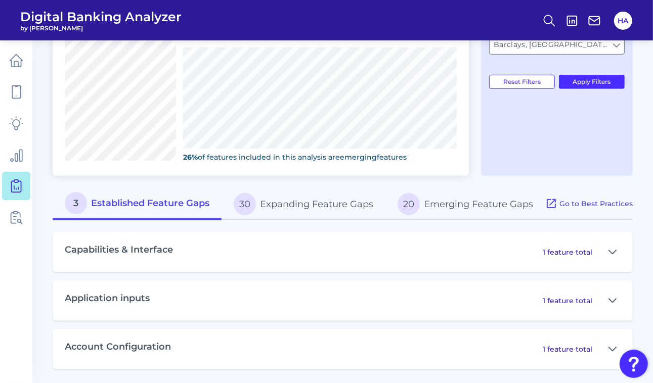
click at [588, 253] on p "1 feature total" at bounding box center [568, 252] width 50 height 9
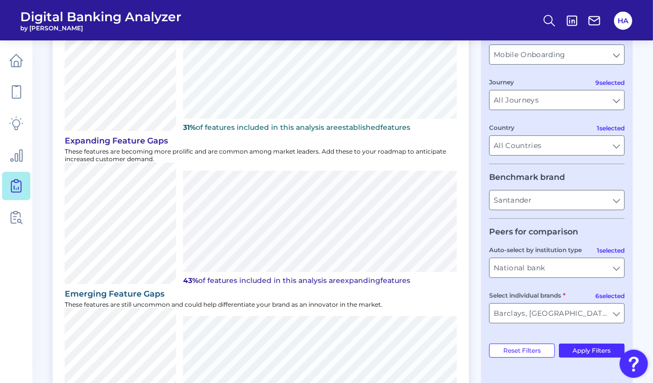
scroll to position [0, 0]
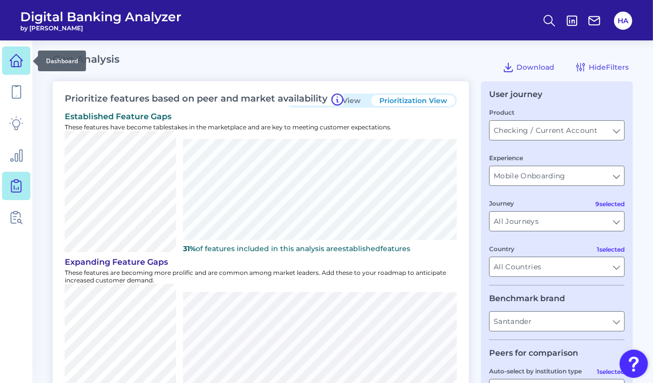
click at [13, 55] on icon at bounding box center [16, 61] width 14 height 14
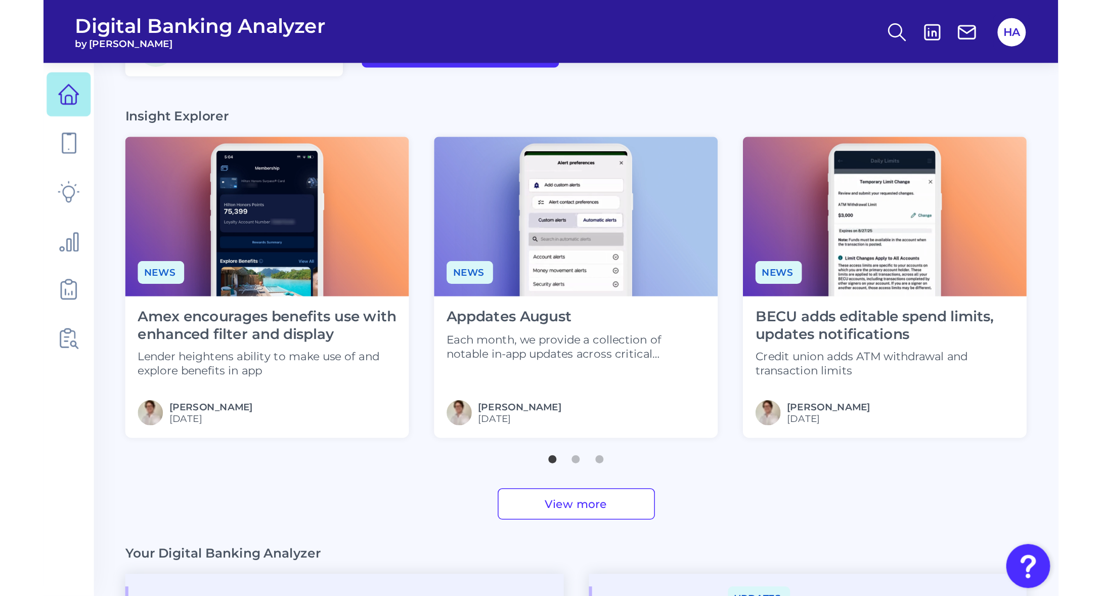
scroll to position [282, 0]
